Goal: Task Accomplishment & Management: Use online tool/utility

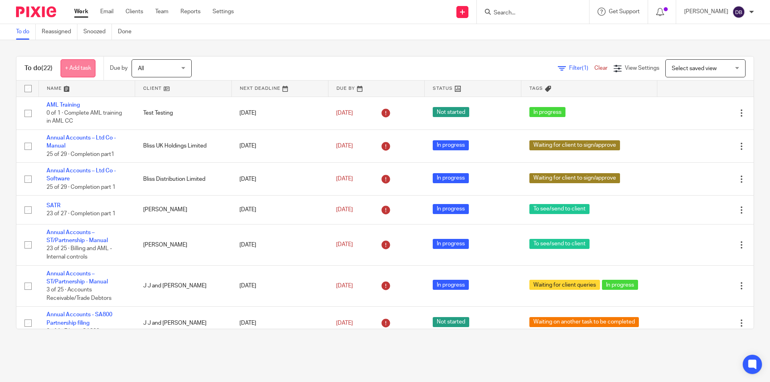
scroll to position [332, 0]
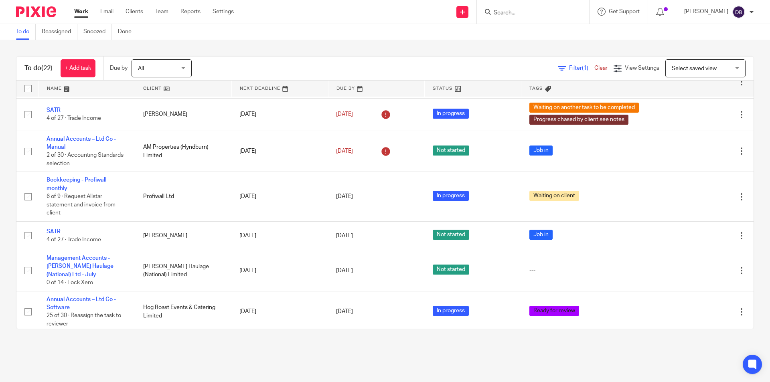
click at [85, 11] on link "Work" at bounding box center [81, 12] width 14 height 8
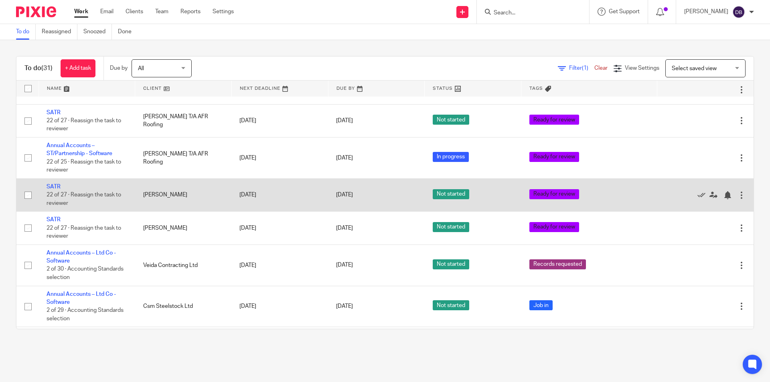
scroll to position [854, 0]
